Goal: Information Seeking & Learning: Learn about a topic

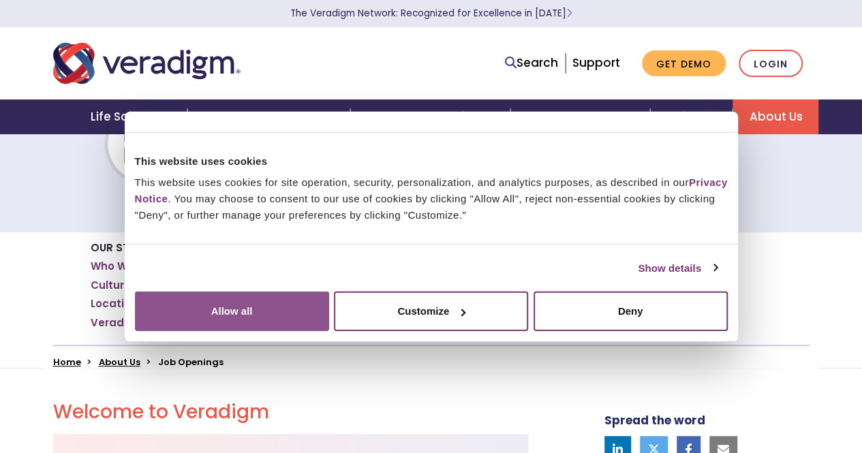
click at [329, 331] on button "Allow all" at bounding box center [232, 312] width 194 height 40
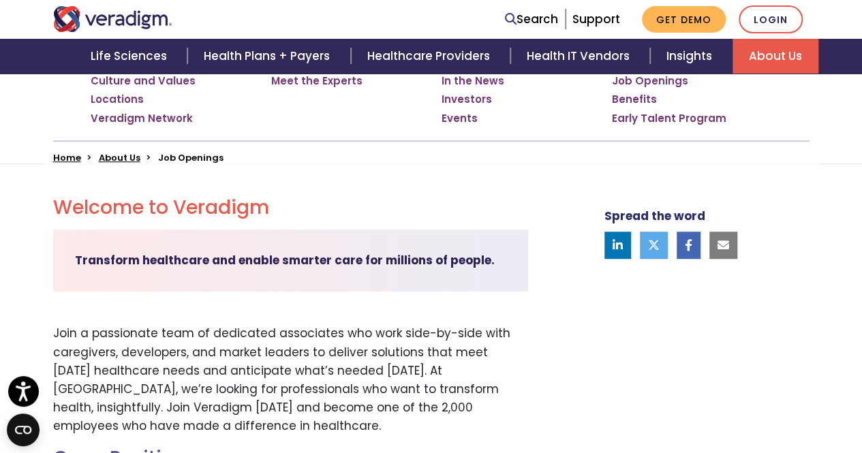
scroll to position [613, 0]
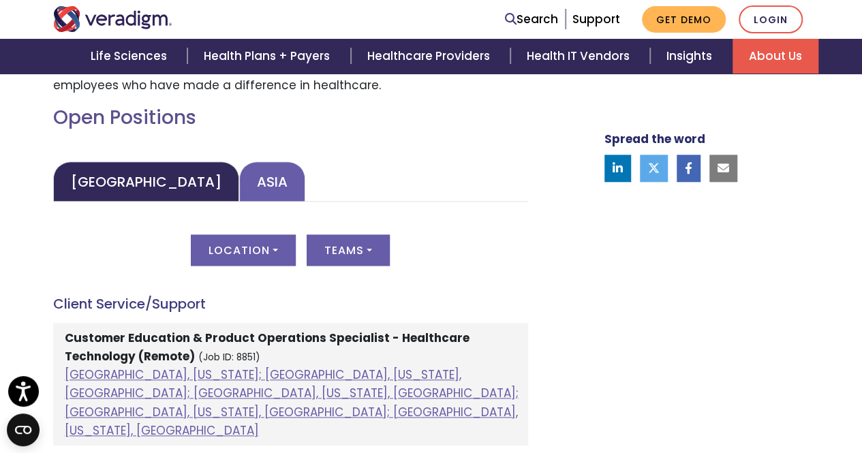
click at [239, 178] on link "Asia" at bounding box center [272, 181] width 66 height 40
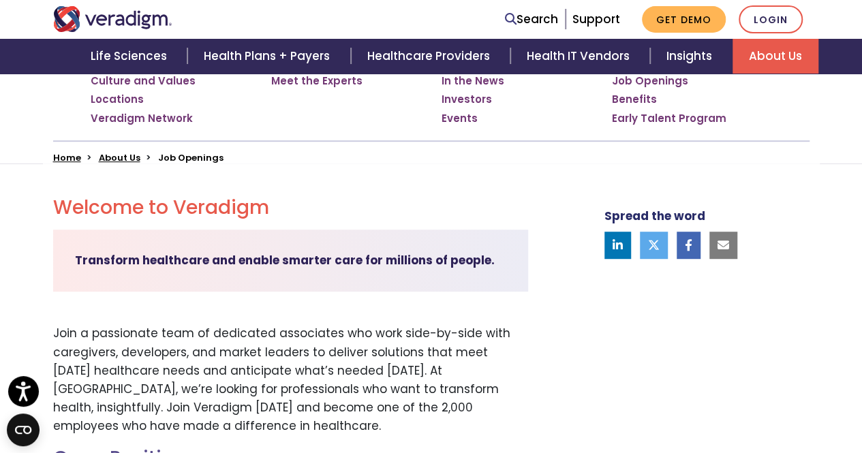
scroll to position [0, 0]
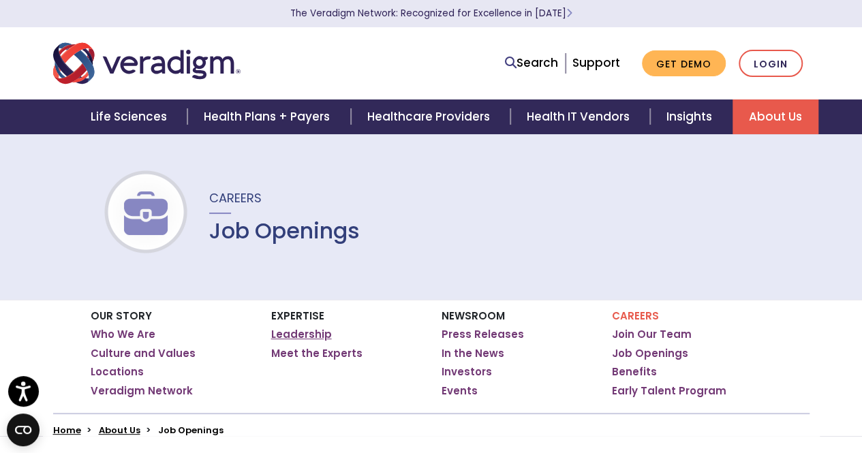
click at [298, 328] on link "Leadership" at bounding box center [301, 335] width 61 height 14
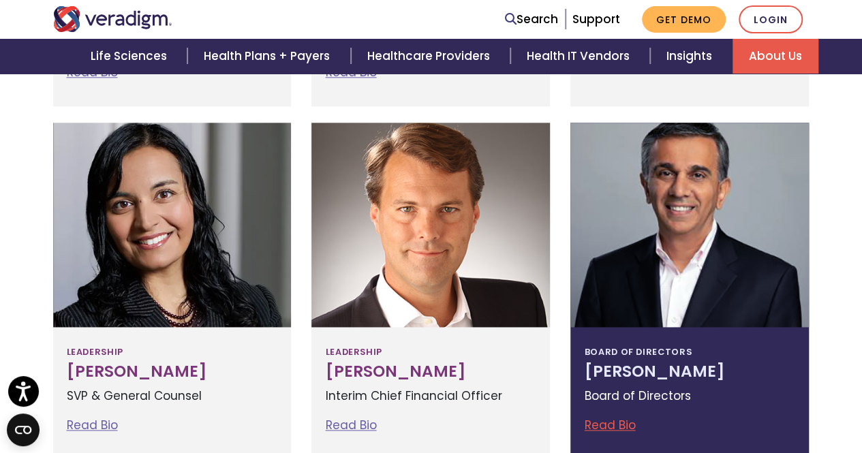
scroll to position [818, 0]
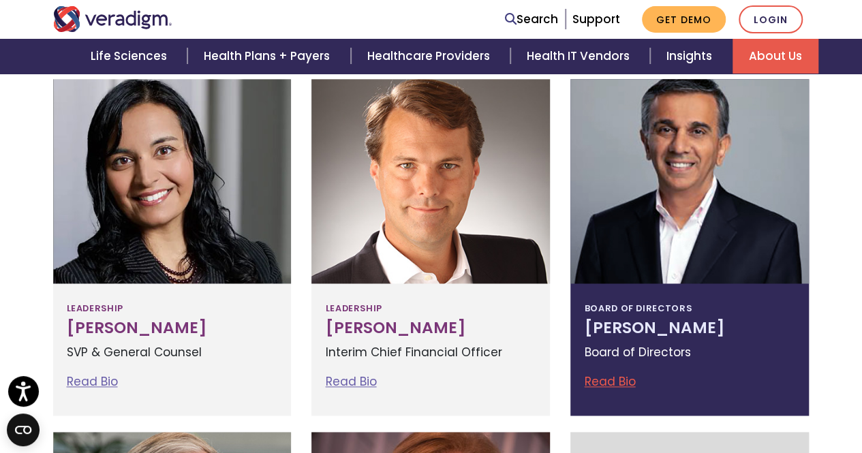
click at [630, 378] on link "Read Bio" at bounding box center [609, 381] width 51 height 16
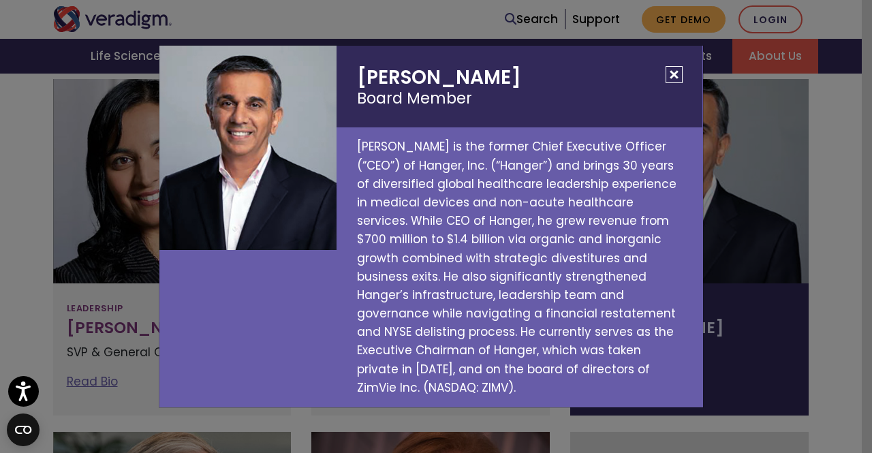
click at [677, 83] on button "Close" at bounding box center [674, 74] width 17 height 17
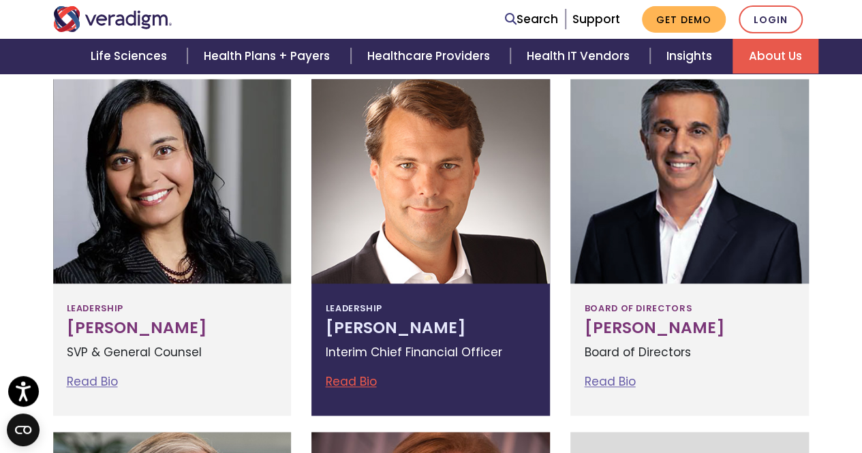
click at [369, 375] on link "Read Bio" at bounding box center [350, 381] width 51 height 16
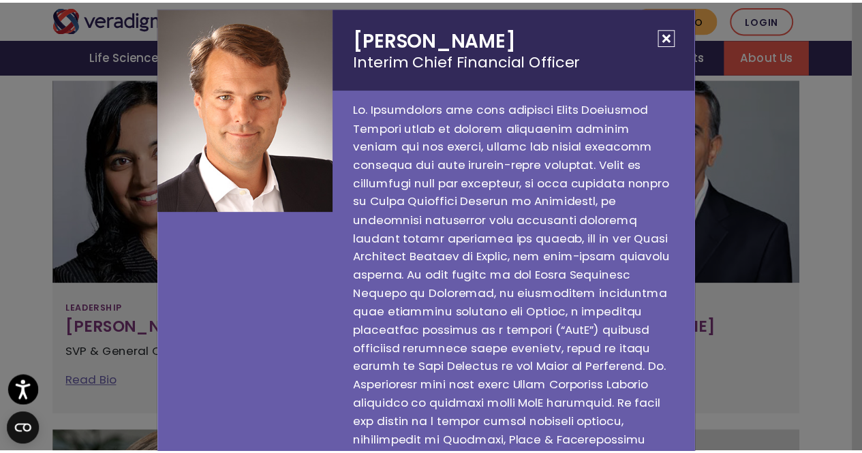
scroll to position [0, 0]
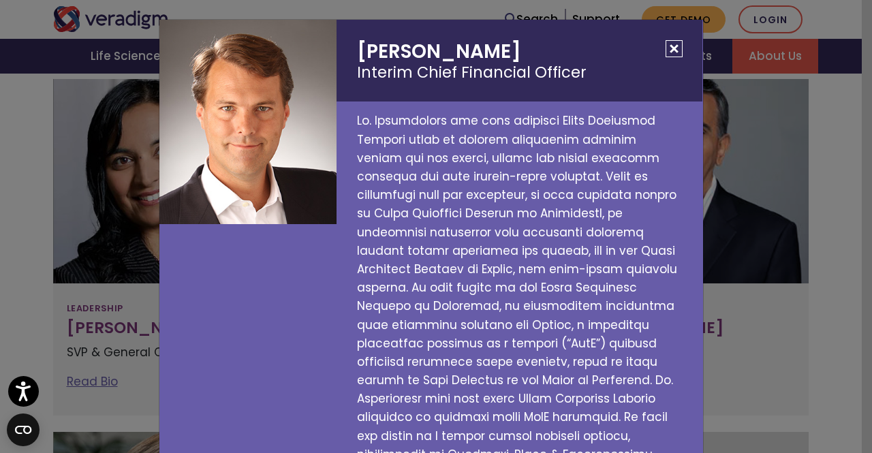
click at [666, 49] on button "Close" at bounding box center [674, 48] width 17 height 17
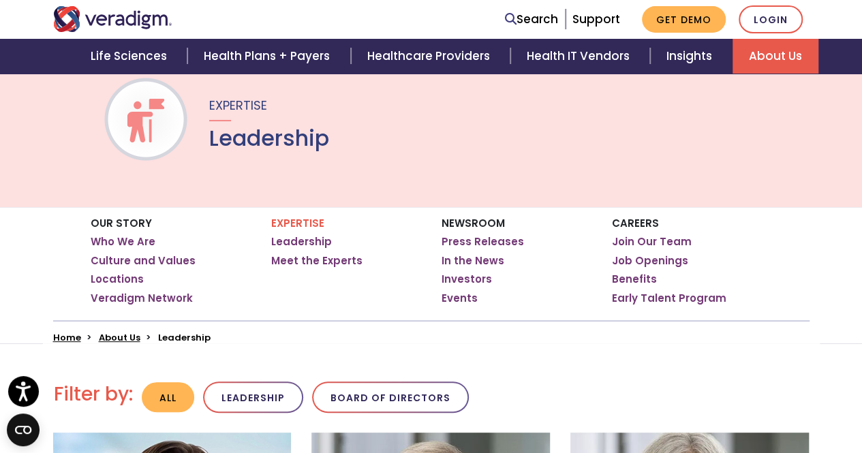
scroll to position [136, 0]
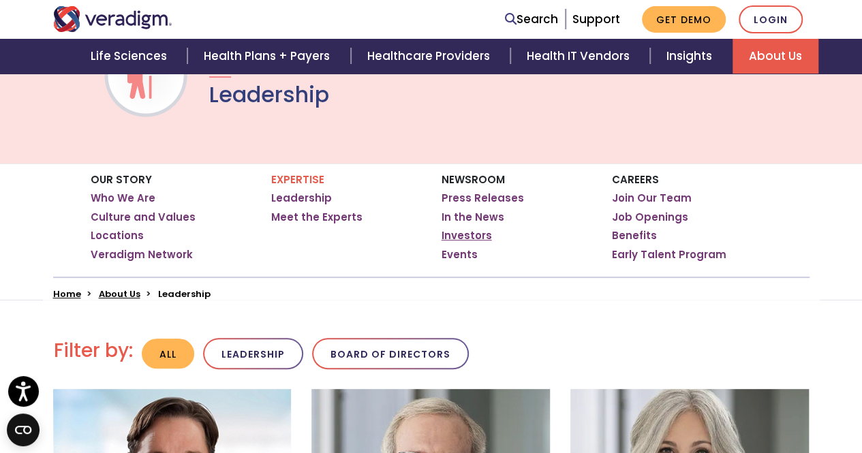
click at [473, 232] on link "Investors" at bounding box center [467, 236] width 50 height 14
